Goal: Task Accomplishment & Management: Manage account settings

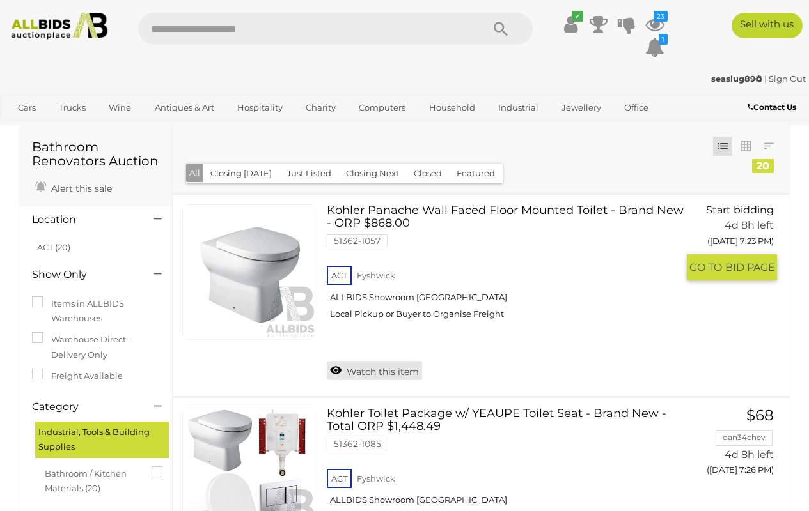
click at [393, 370] on link "Watch this item" at bounding box center [374, 370] width 95 height 19
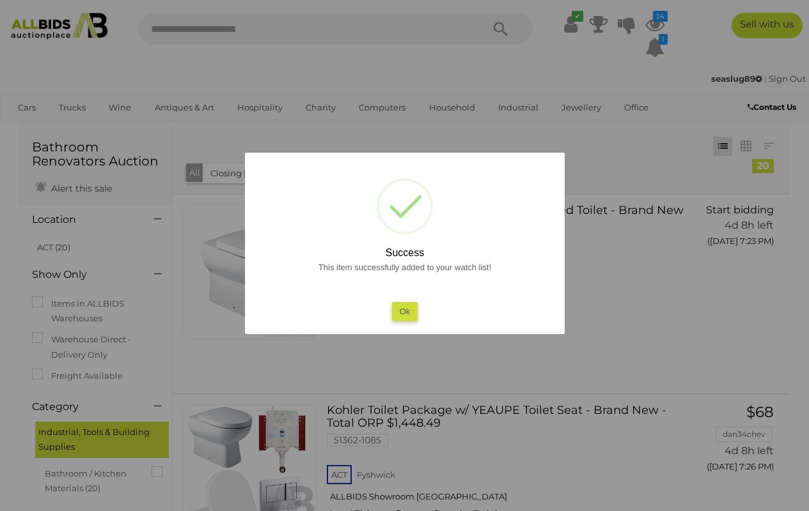
click at [398, 318] on button "Ok" at bounding box center [404, 311] width 26 height 19
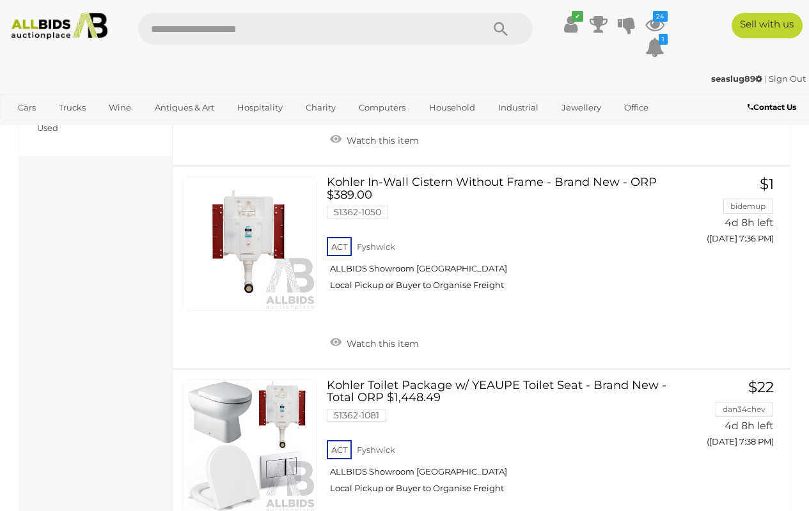
scroll to position [428, 0]
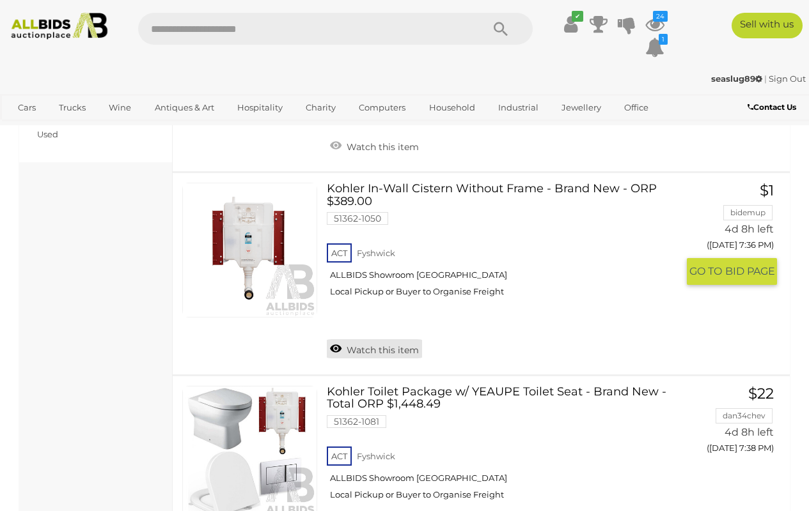
click at [361, 350] on link "Watch this item" at bounding box center [374, 348] width 95 height 19
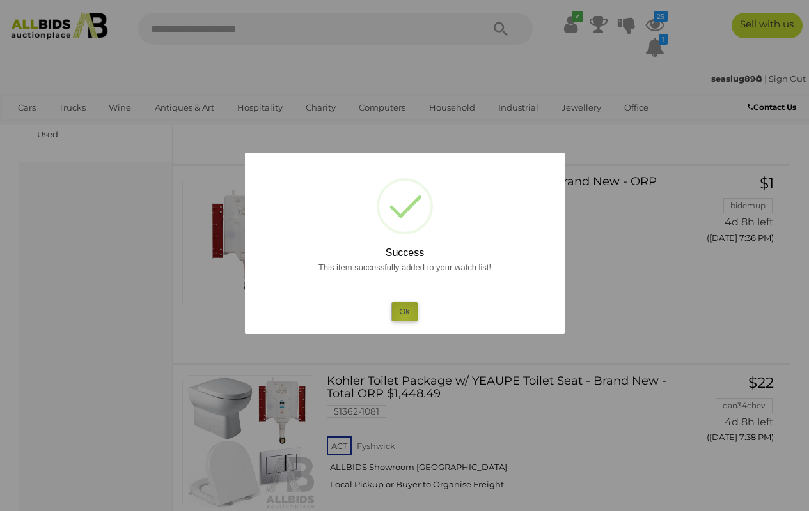
click at [405, 318] on button "Ok" at bounding box center [404, 311] width 26 height 19
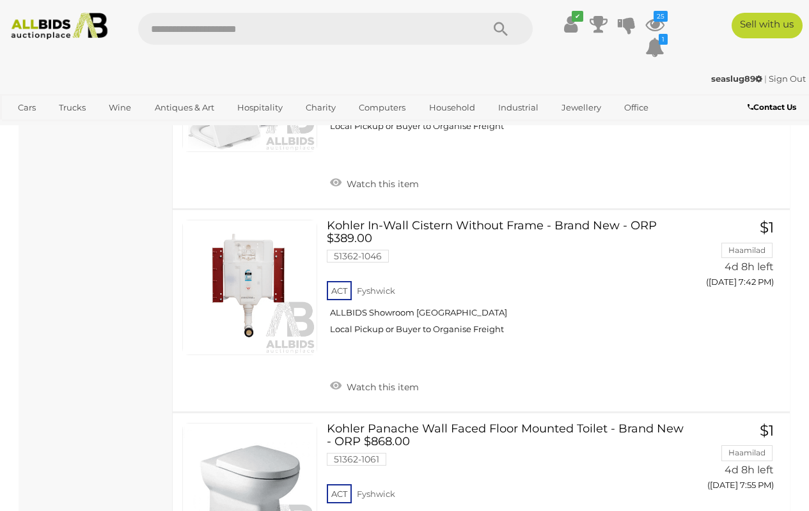
scroll to position [791, 0]
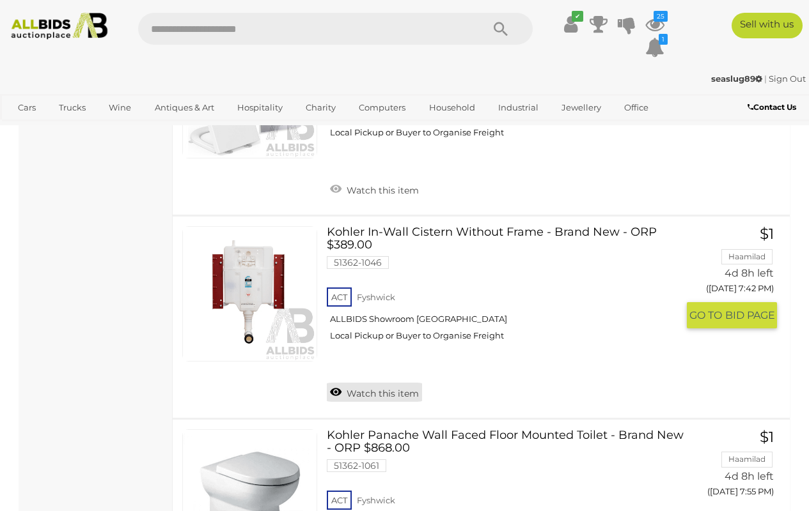
click at [383, 390] on link "Watch this item" at bounding box center [374, 392] width 95 height 19
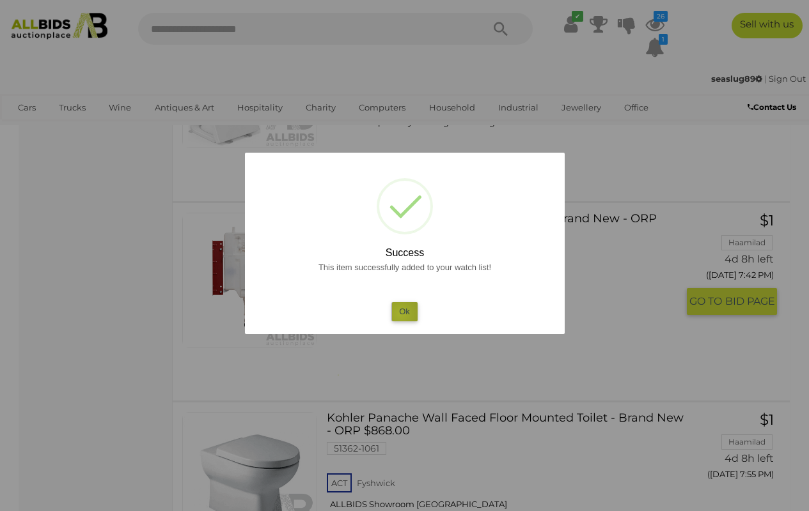
click at [400, 313] on button "Ok" at bounding box center [404, 311] width 26 height 19
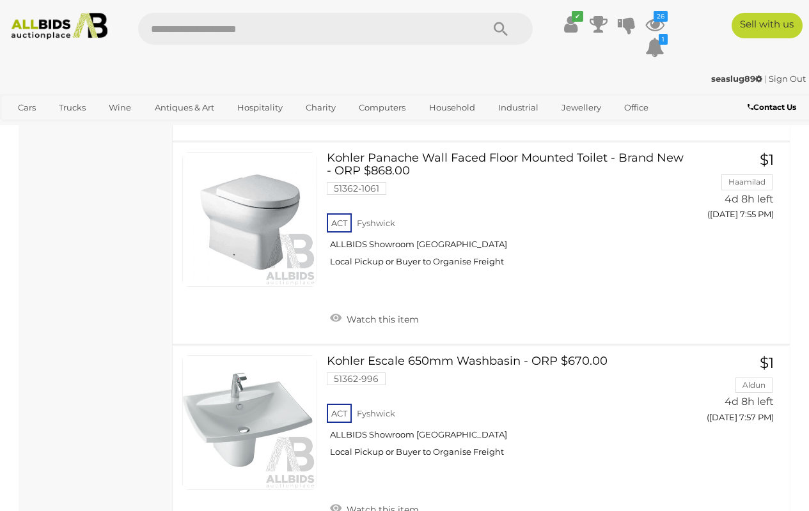
scroll to position [1050, 0]
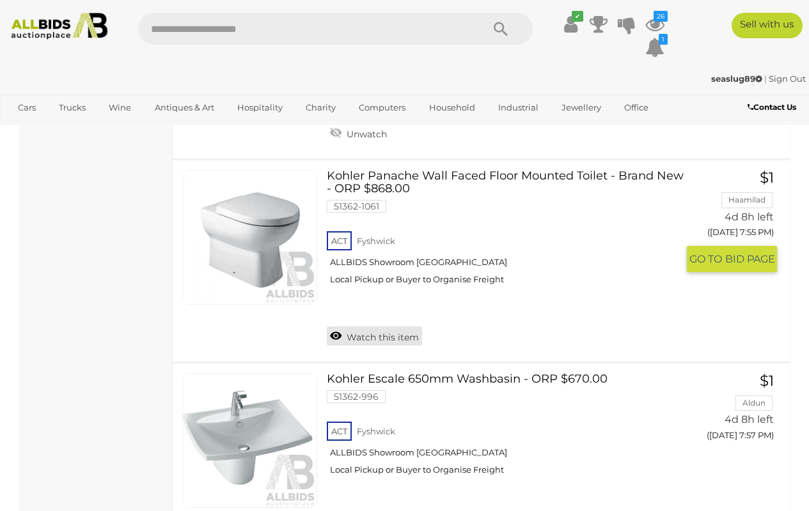
click at [375, 327] on link "Watch this item" at bounding box center [374, 336] width 95 height 19
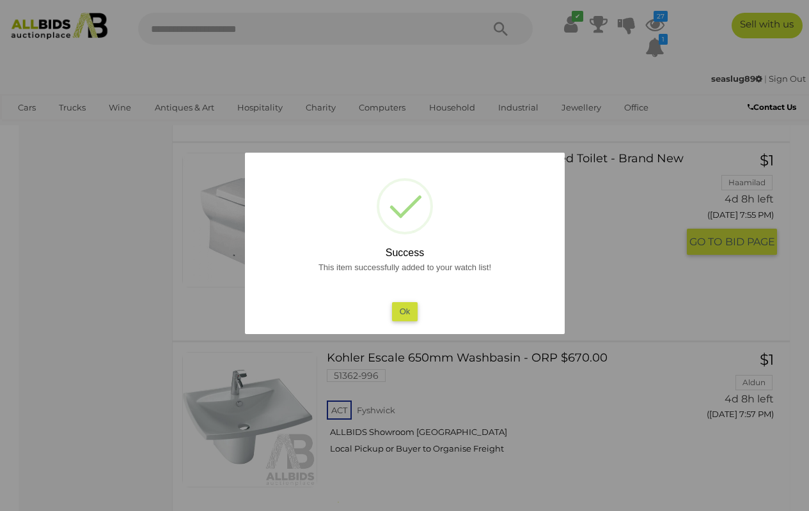
scroll to position [1051, 0]
click at [409, 309] on button "Ok" at bounding box center [404, 311] width 26 height 19
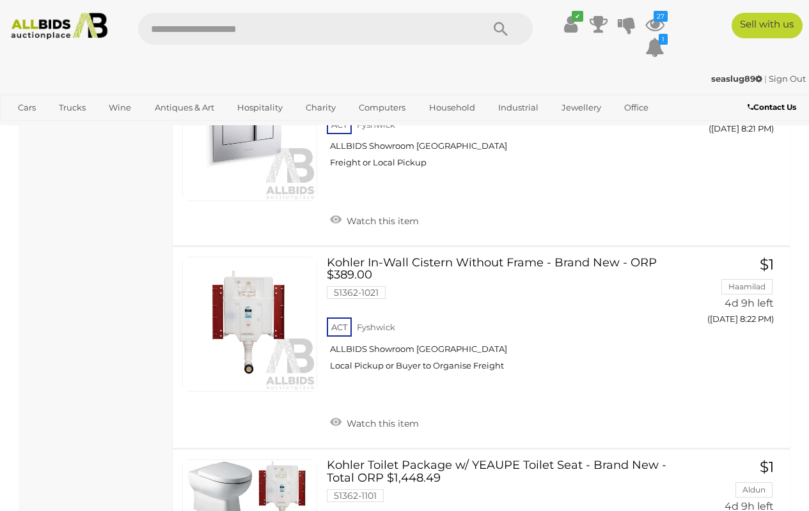
scroll to position [2125, 0]
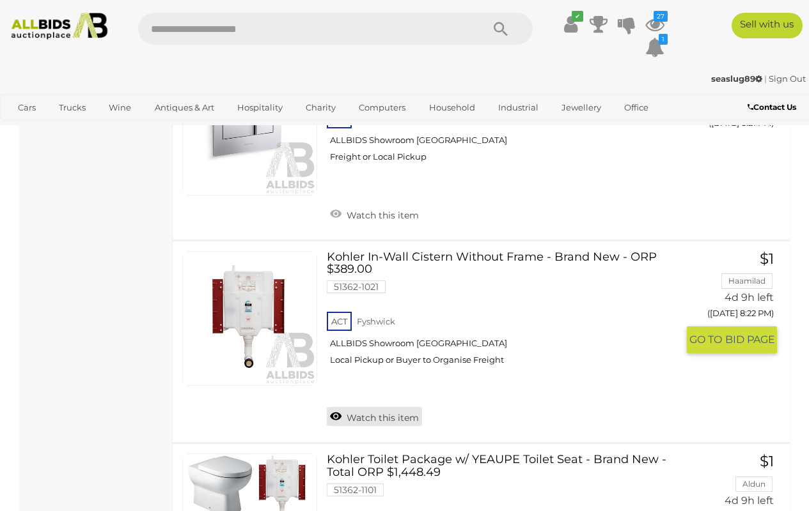
click at [364, 407] on link "Watch this item" at bounding box center [374, 416] width 95 height 19
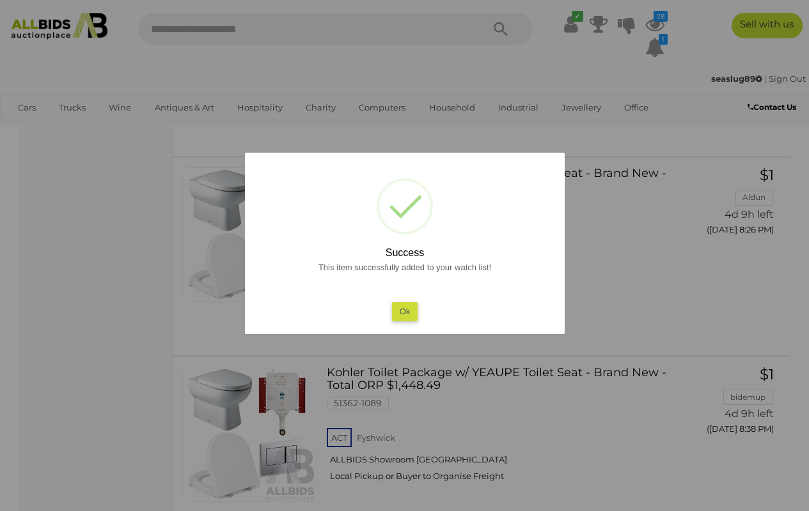
scroll to position [2512, 0]
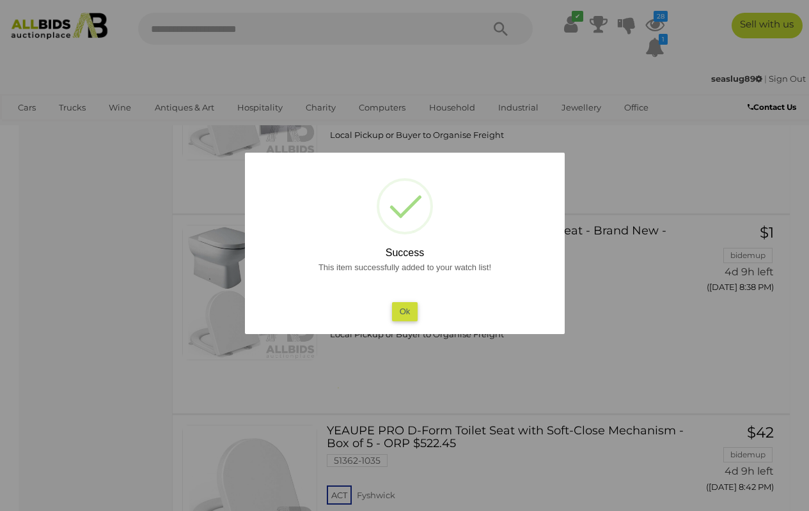
click at [400, 317] on button "Ok" at bounding box center [404, 311] width 26 height 19
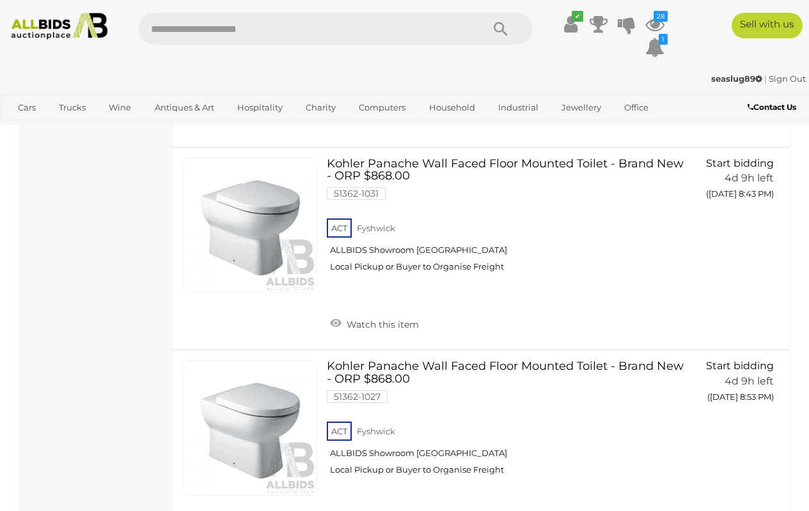
scroll to position [3025, 0]
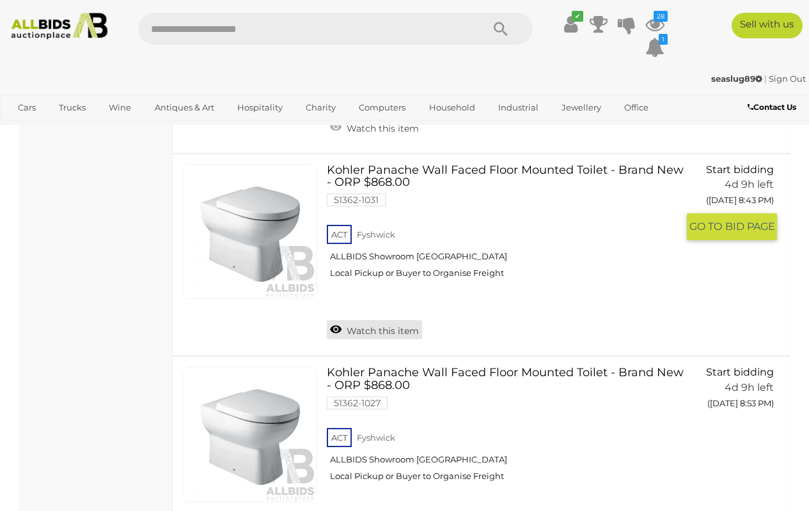
click at [358, 320] on link "Watch this item" at bounding box center [374, 329] width 95 height 19
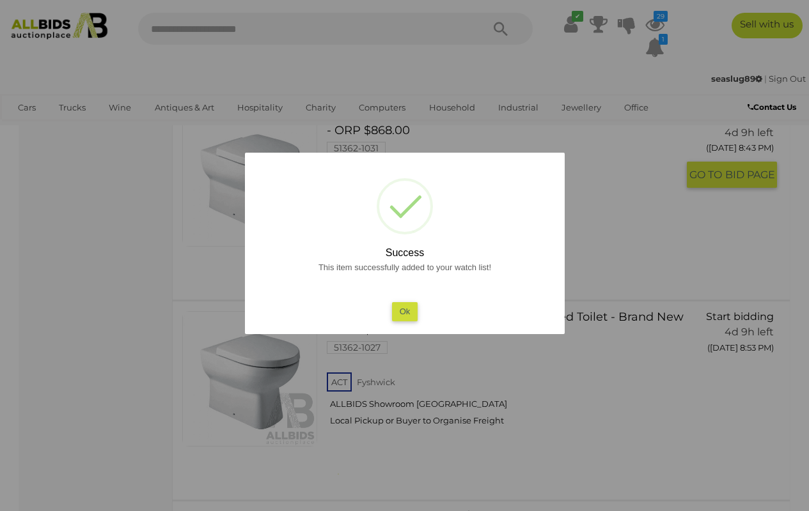
click at [407, 316] on button "Ok" at bounding box center [404, 311] width 26 height 19
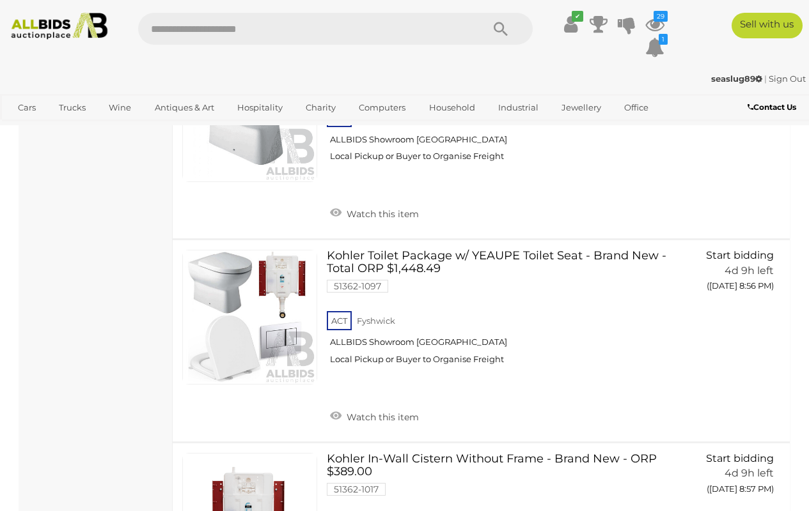
scroll to position [3357, 0]
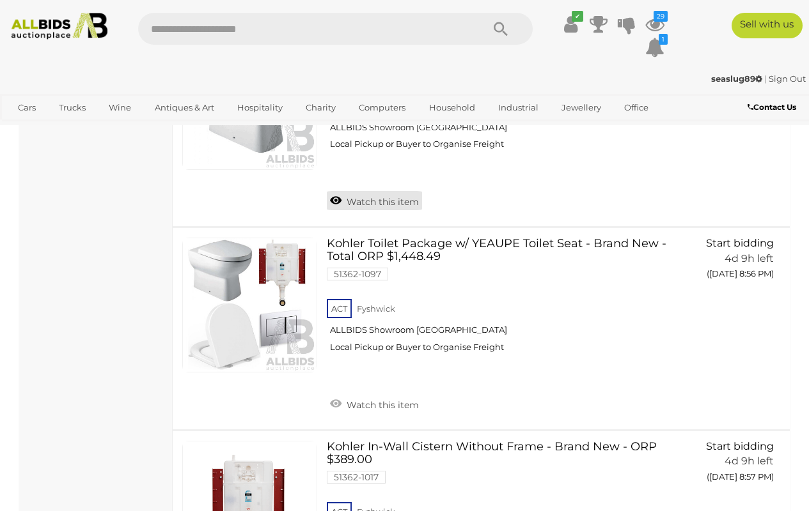
click at [403, 191] on link "Watch this item" at bounding box center [374, 200] width 95 height 19
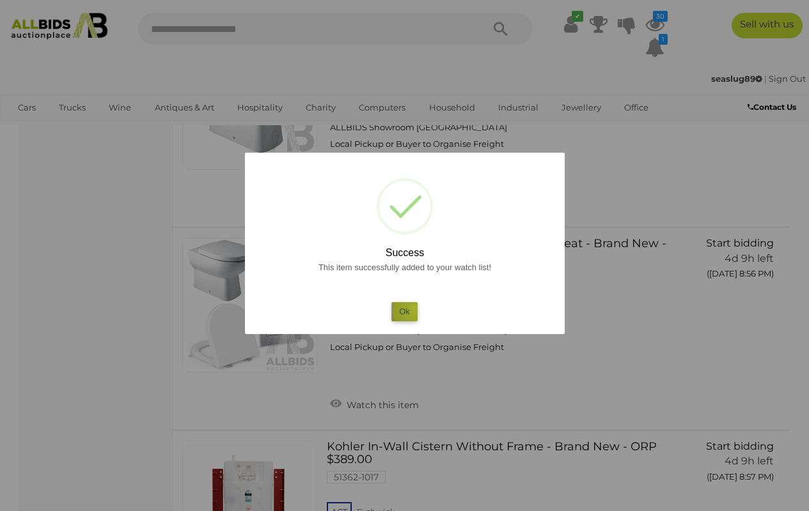
click at [415, 308] on button "Ok" at bounding box center [404, 311] width 26 height 19
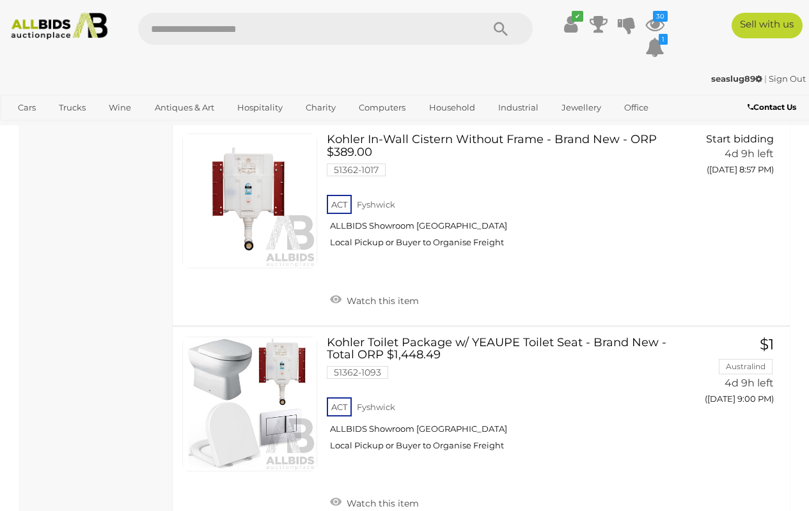
scroll to position [3616, 0]
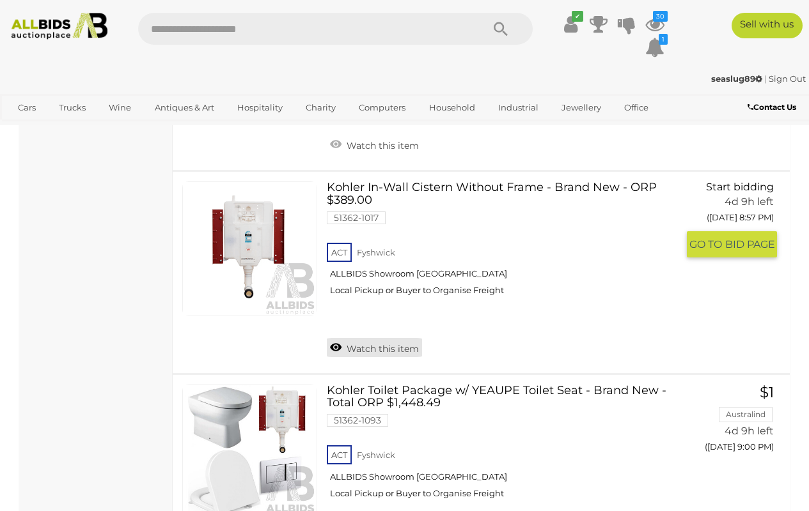
click at [370, 338] on link "Watch this item" at bounding box center [374, 347] width 95 height 19
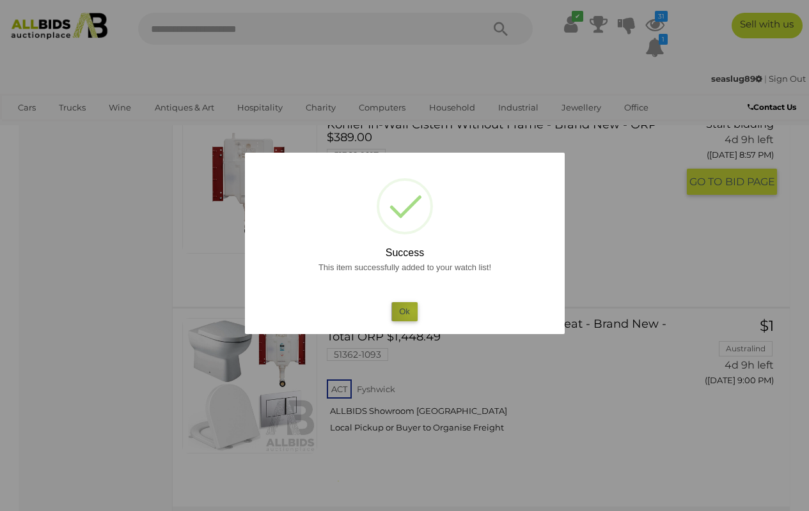
click at [413, 310] on button "Ok" at bounding box center [404, 311] width 26 height 19
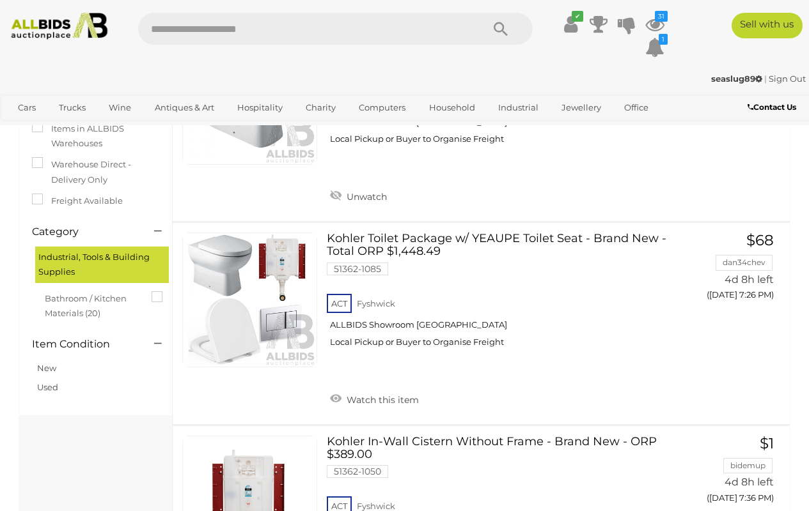
scroll to position [0, 0]
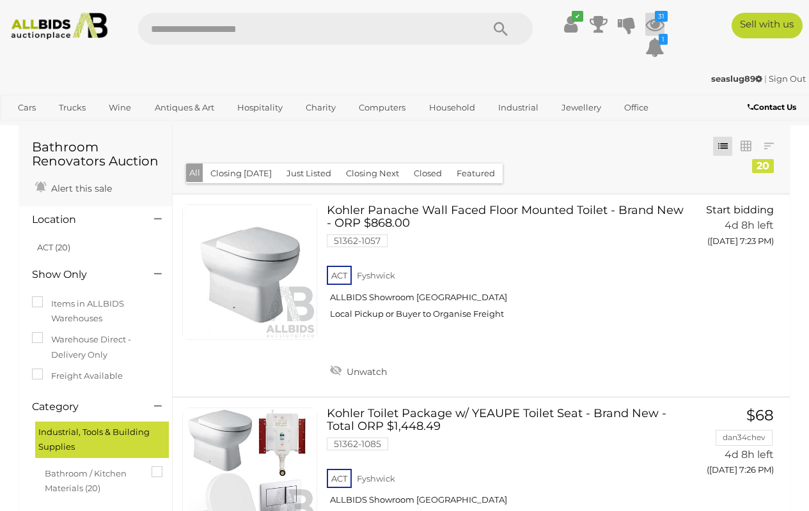
click at [657, 24] on icon at bounding box center [654, 24] width 19 height 23
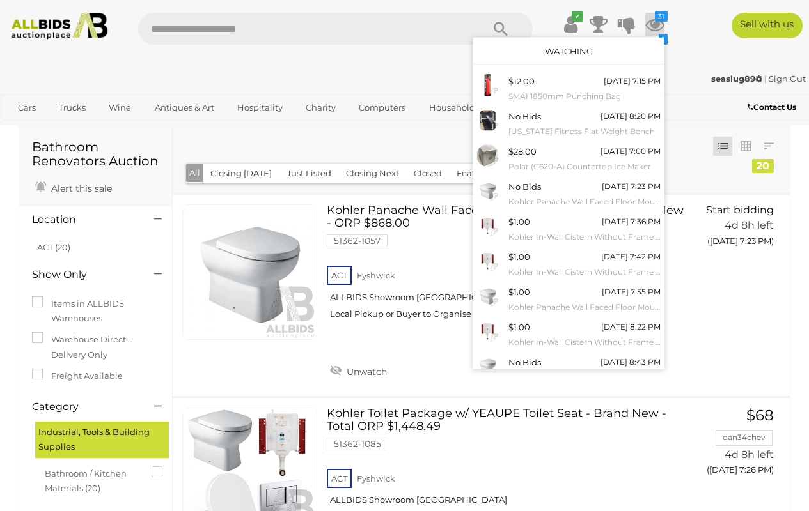
click at [580, 49] on link "Watching" at bounding box center [569, 51] width 48 height 10
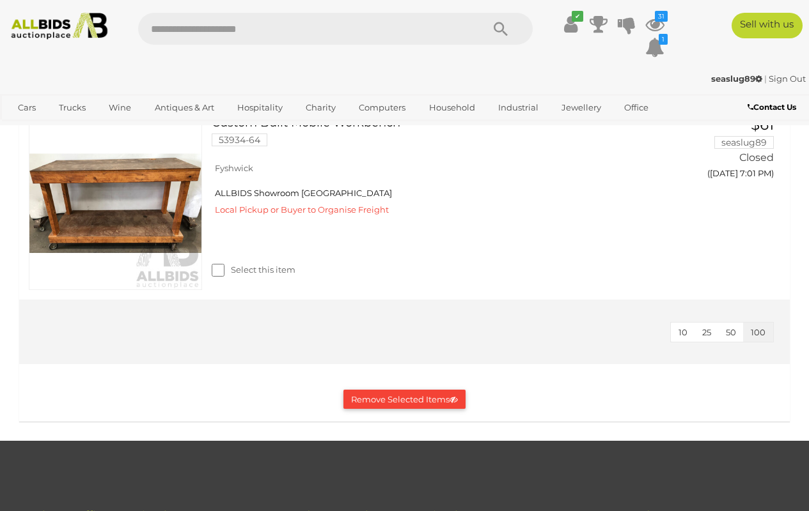
scroll to position [6323, 0]
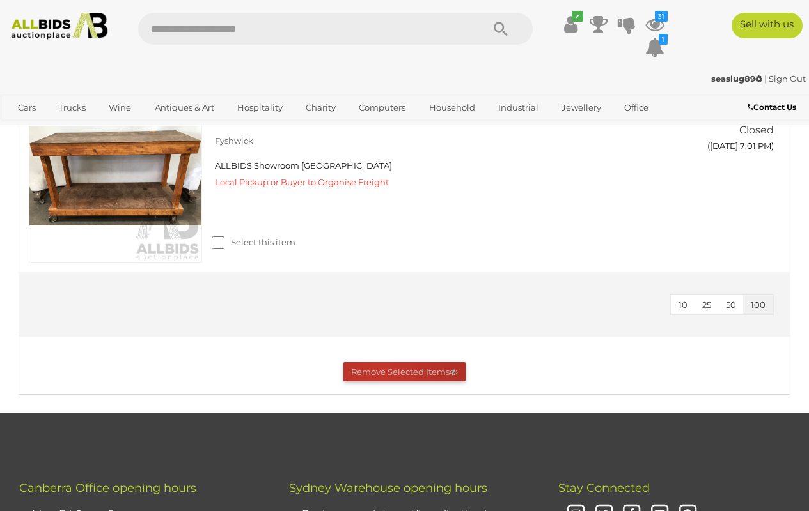
click at [378, 370] on button "Remove Selected Items" at bounding box center [404, 372] width 122 height 20
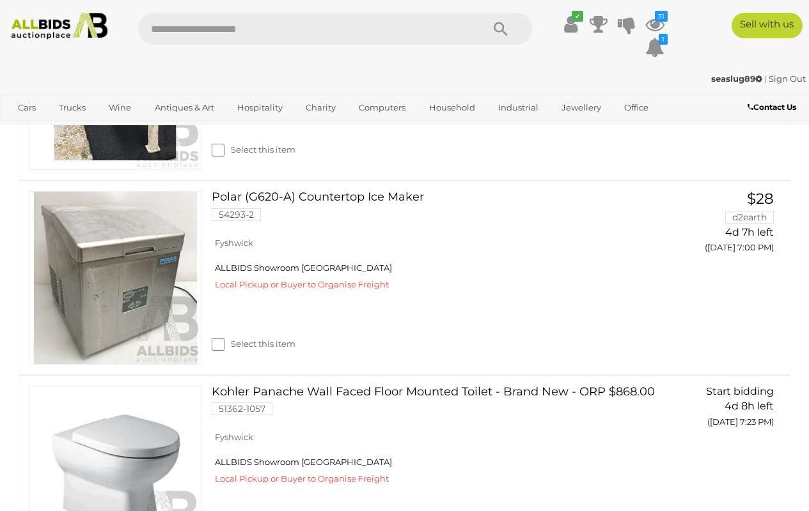
scroll to position [0, 0]
